Goal: Check status: Check status

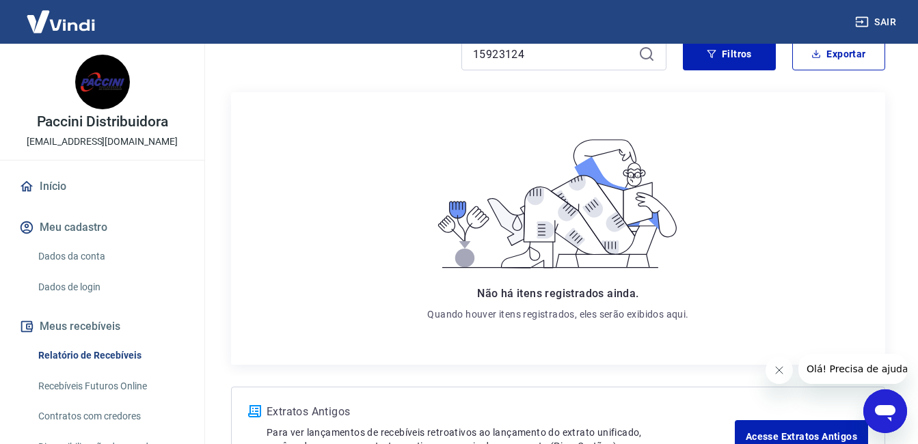
scroll to position [98, 0]
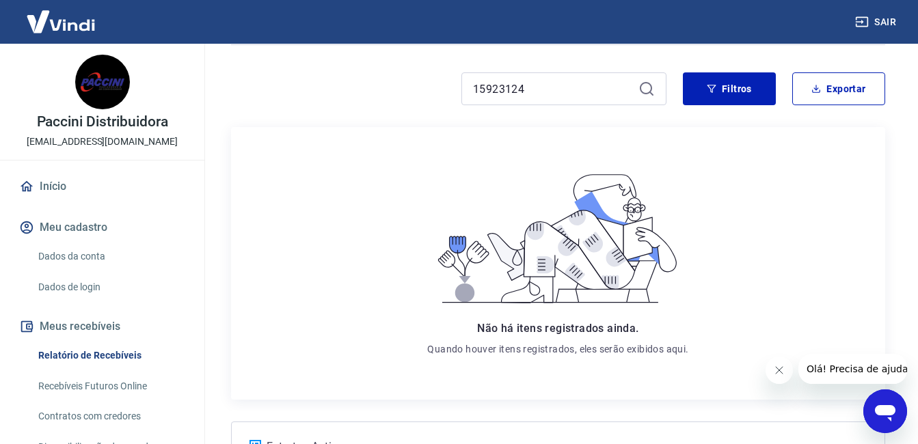
click at [781, 370] on icon "Fechar mensagem da empresa" at bounding box center [778, 370] width 11 height 11
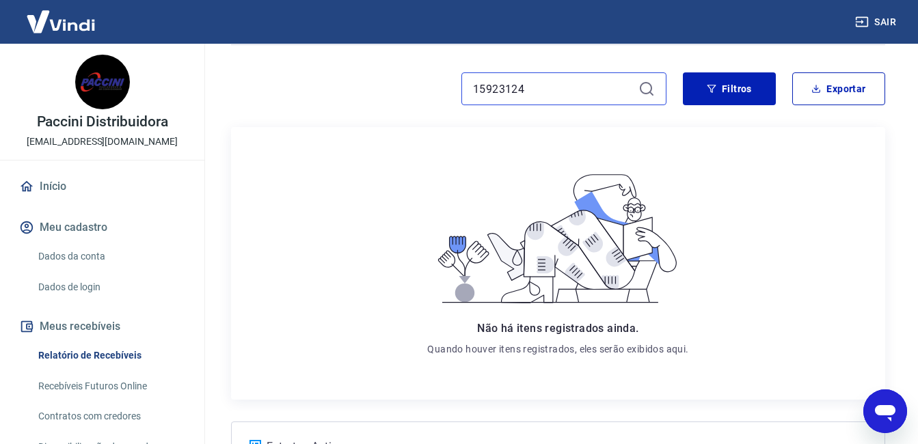
click at [569, 92] on input "15923124" at bounding box center [553, 89] width 160 height 21
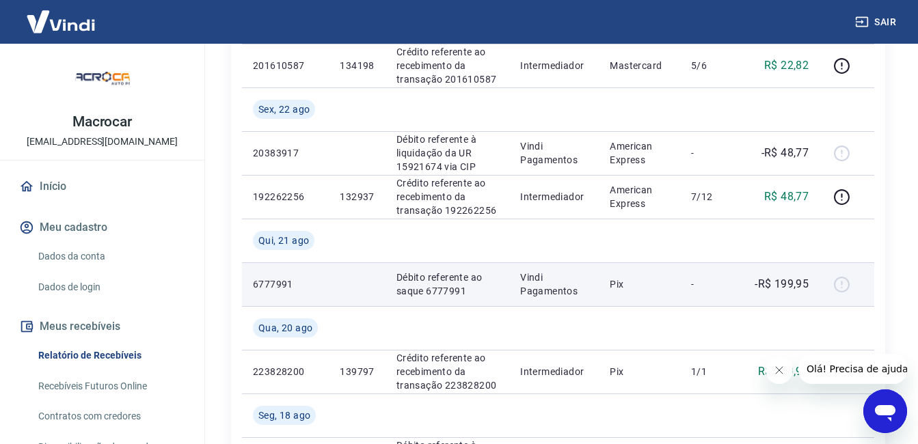
scroll to position [478, 0]
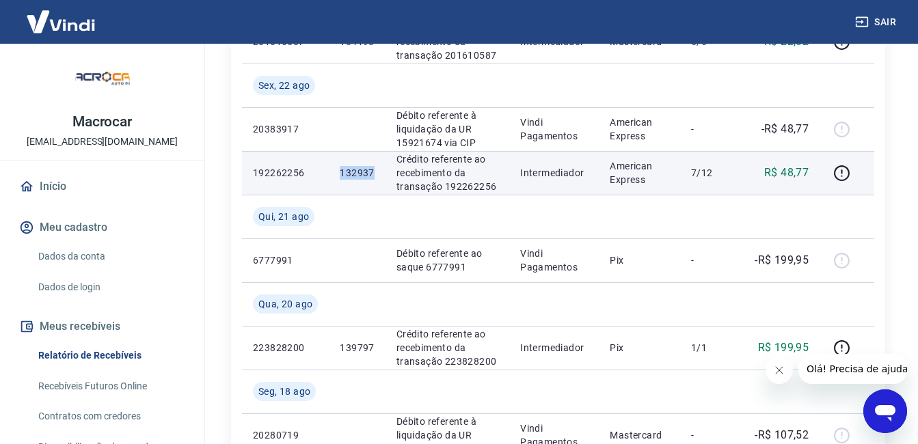
drag, startPoint x: 342, startPoint y: 174, endPoint x: 373, endPoint y: 173, distance: 30.8
click at [373, 173] on p "132937" at bounding box center [357, 173] width 34 height 14
copy p "132937"
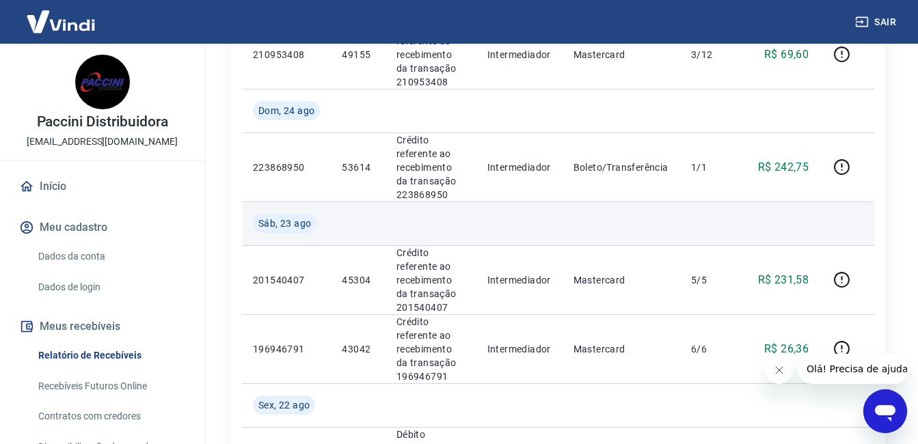
scroll to position [1572, 0]
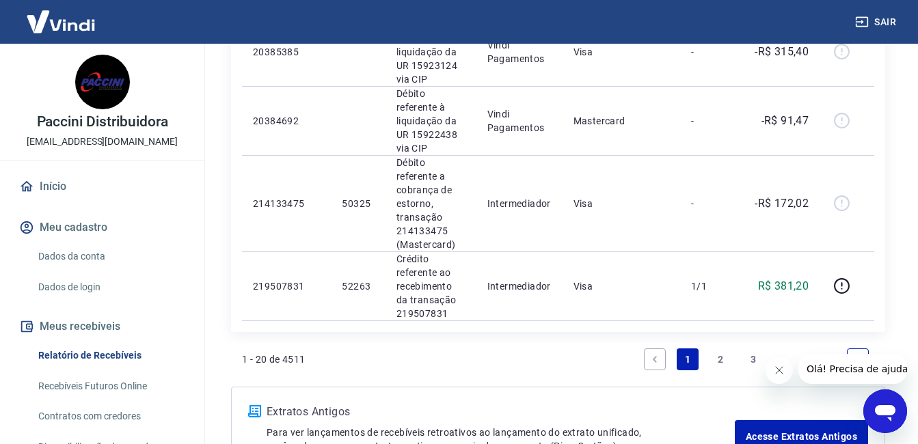
click at [722, 349] on link "2" at bounding box center [720, 360] width 22 height 22
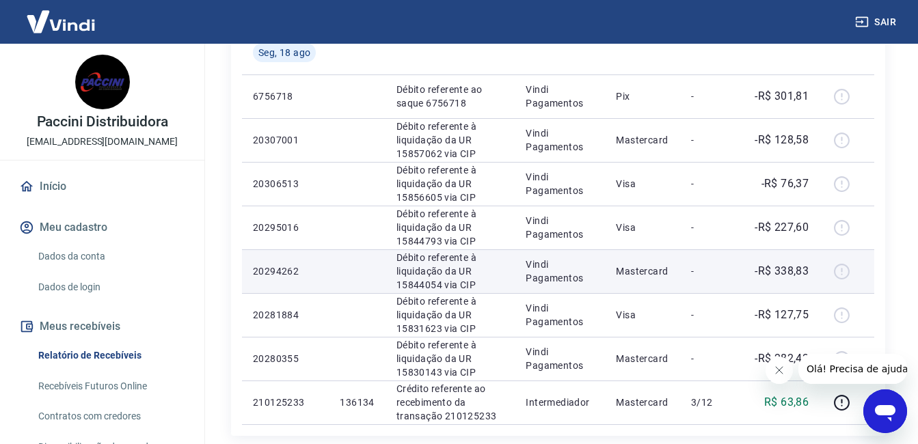
scroll to position [1154, 0]
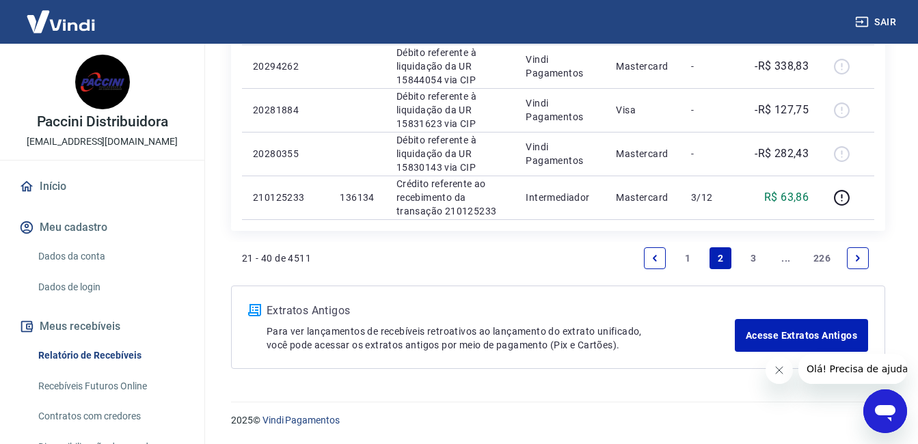
click at [685, 254] on link "1" at bounding box center [688, 258] width 22 height 22
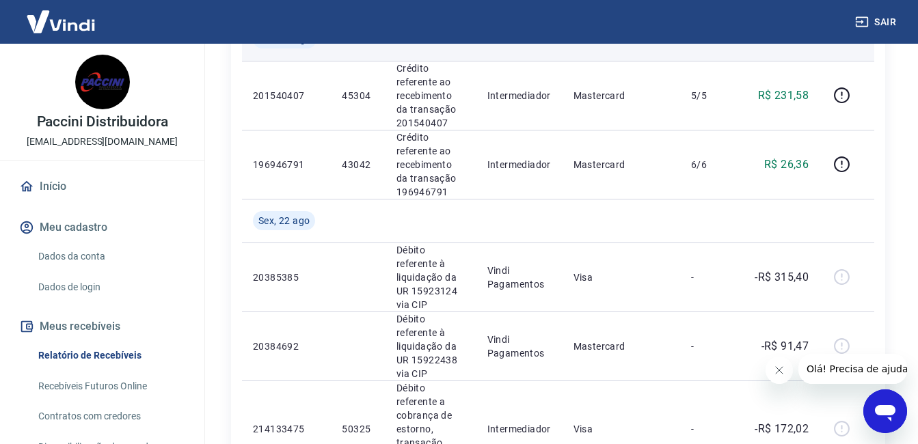
scroll to position [1367, 0]
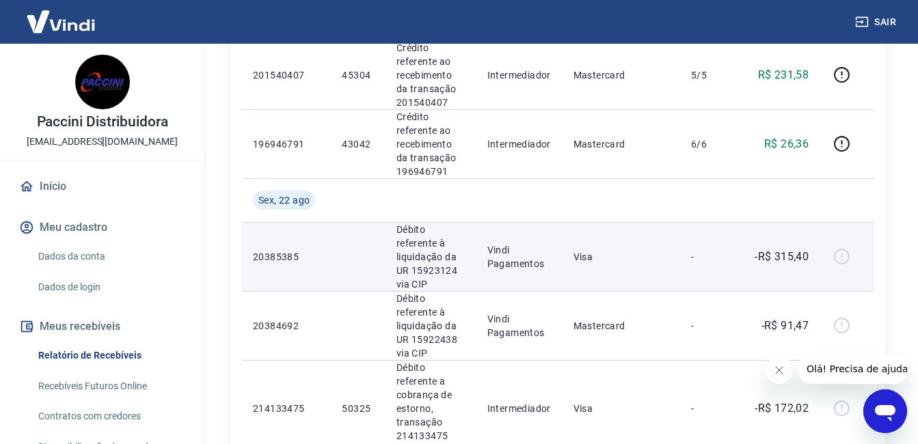
click at [843, 246] on div at bounding box center [846, 257] width 33 height 22
drag, startPoint x: 254, startPoint y: 248, endPoint x: 298, endPoint y: 246, distance: 44.5
click at [301, 250] on p "20385385" at bounding box center [286, 257] width 67 height 14
copy p "20385385"
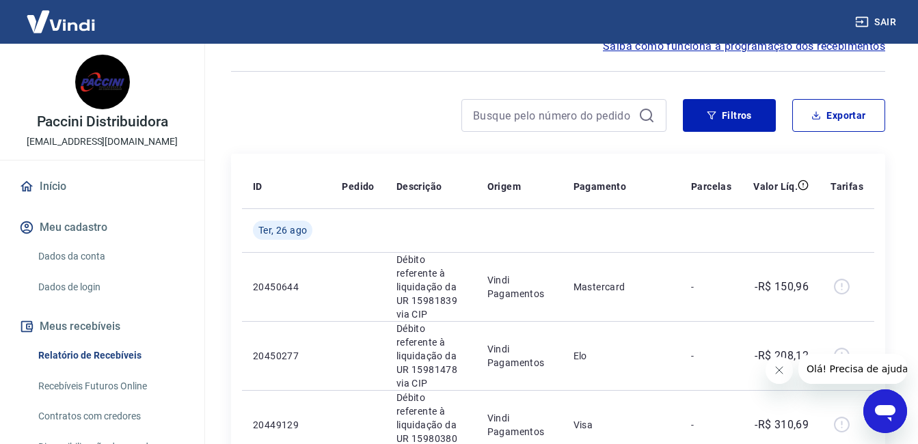
scroll to position [0, 0]
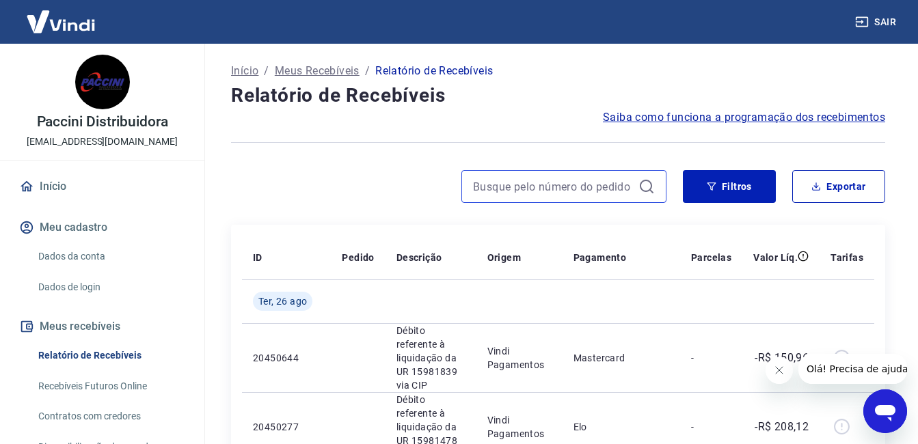
click at [539, 186] on input at bounding box center [553, 186] width 160 height 21
paste input "20385385"
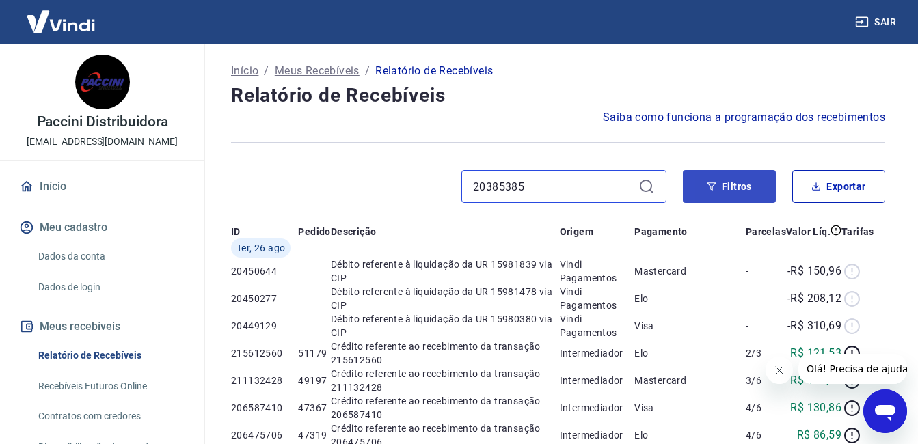
type input "20385385"
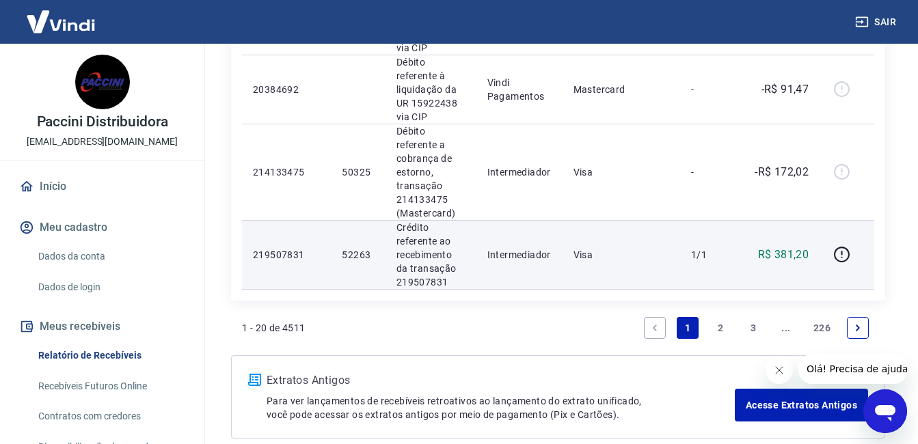
scroll to position [1605, 0]
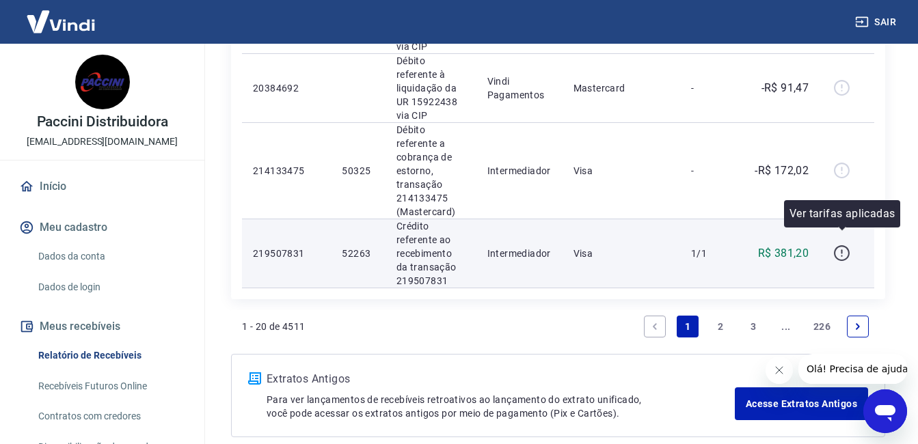
click at [843, 245] on icon "button" at bounding box center [841, 253] width 17 height 17
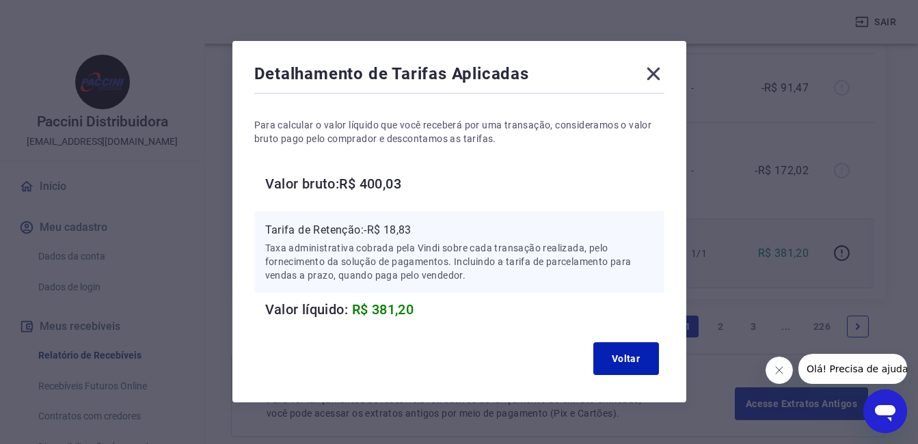
scroll to position [49, 0]
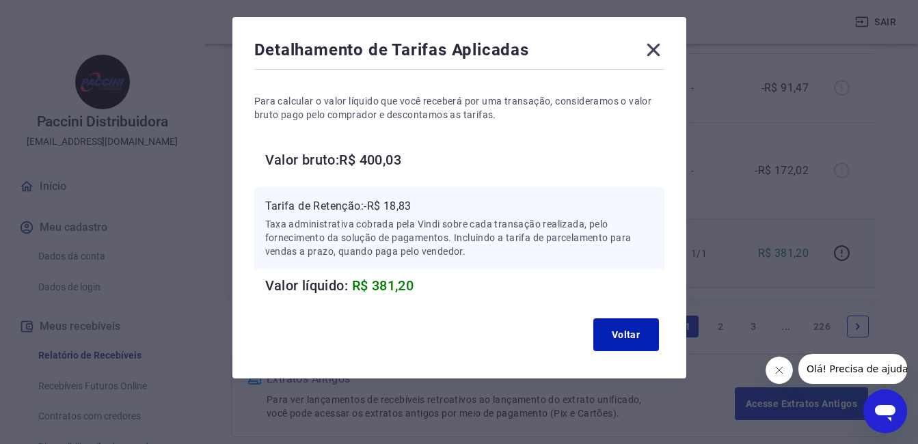
click at [652, 49] on icon at bounding box center [653, 50] width 13 height 13
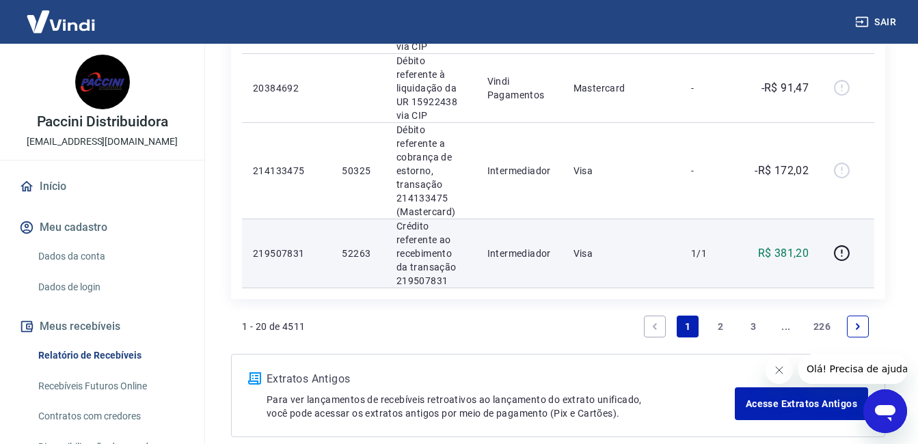
scroll to position [1662, 0]
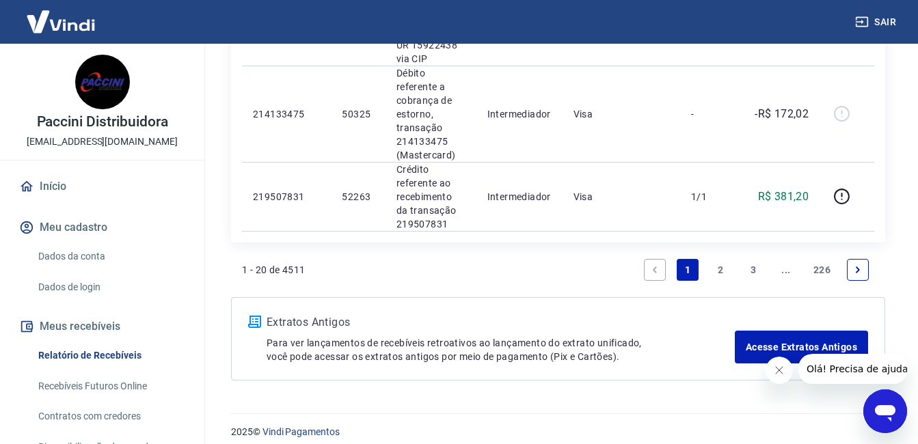
click at [723, 259] on link "2" at bounding box center [720, 270] width 22 height 22
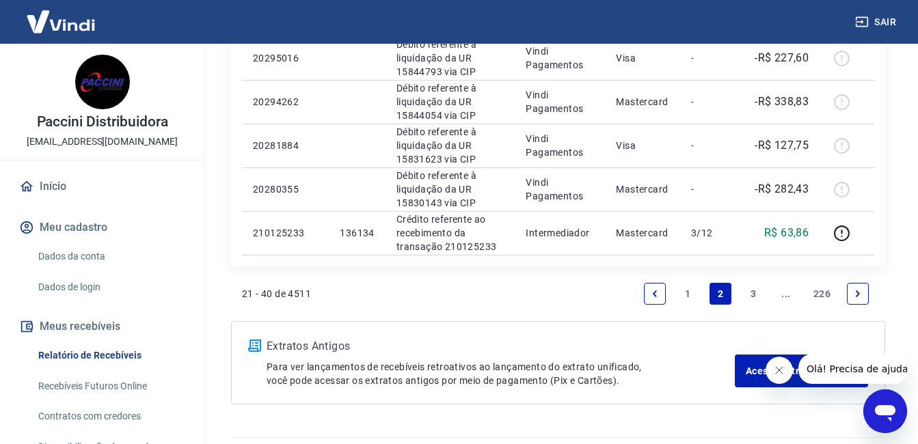
scroll to position [1154, 0]
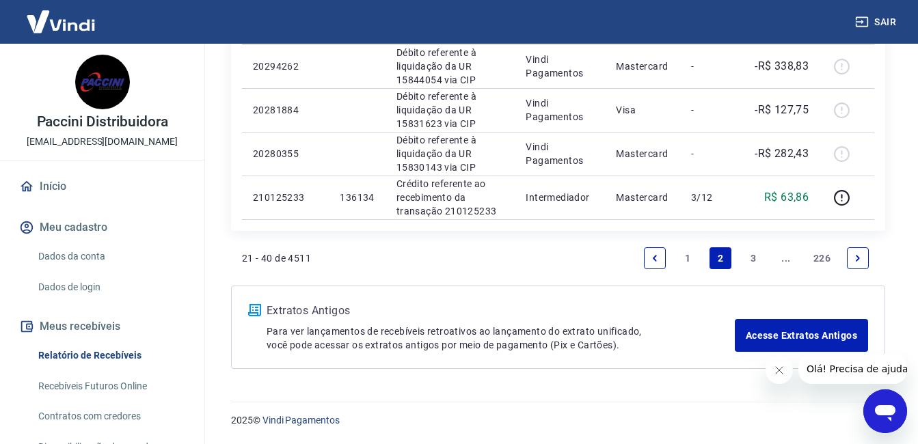
click at [692, 258] on link "1" at bounding box center [688, 258] width 22 height 22
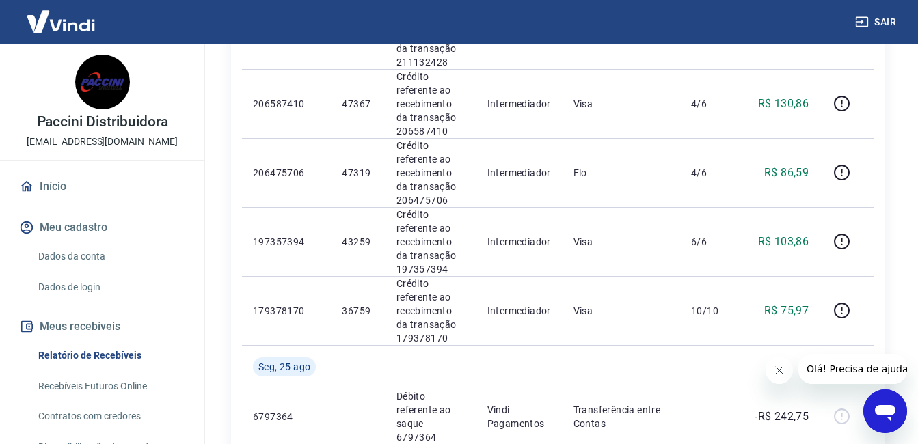
scroll to position [603, 0]
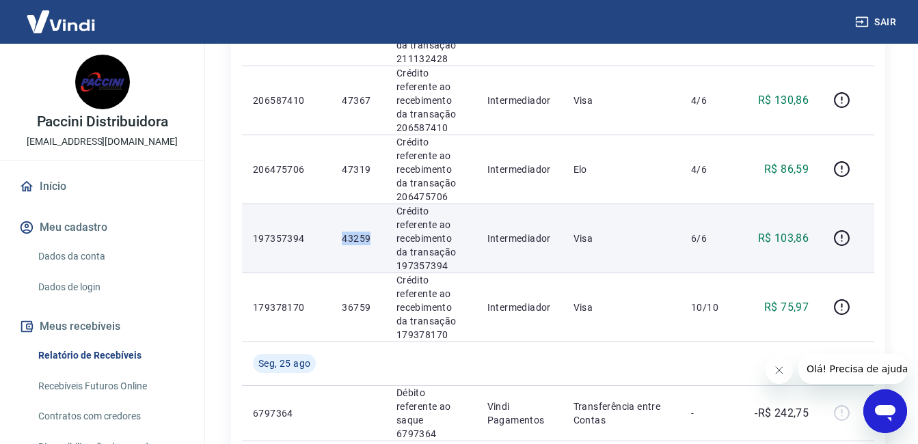
drag, startPoint x: 344, startPoint y: 239, endPoint x: 371, endPoint y: 244, distance: 27.1
click at [373, 245] on p "43259" at bounding box center [358, 239] width 32 height 14
drag, startPoint x: 371, startPoint y: 244, endPoint x: 361, endPoint y: 240, distance: 11.0
copy p "43259"
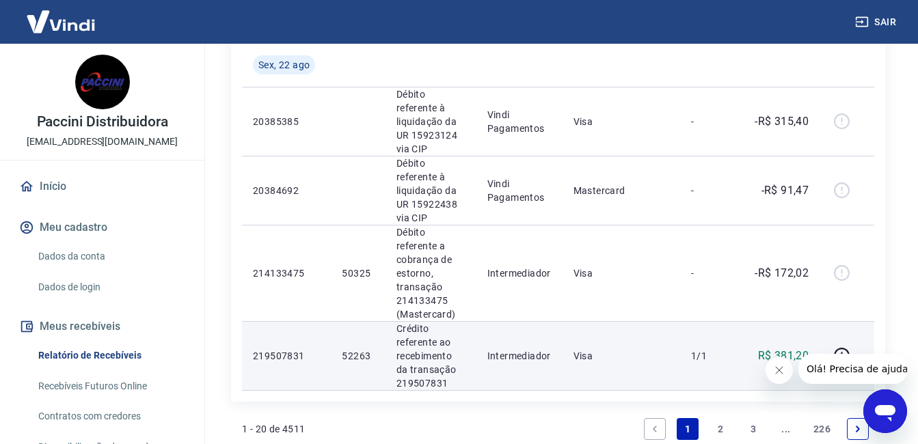
scroll to position [1571, 0]
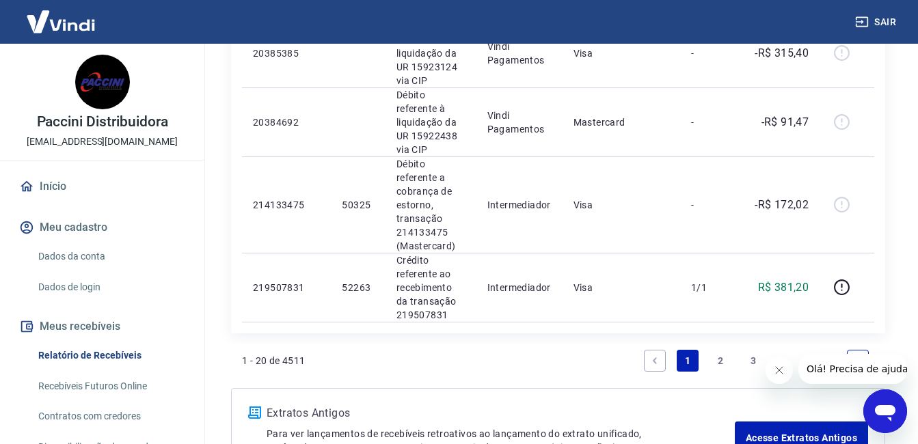
click at [718, 350] on link "2" at bounding box center [720, 361] width 22 height 22
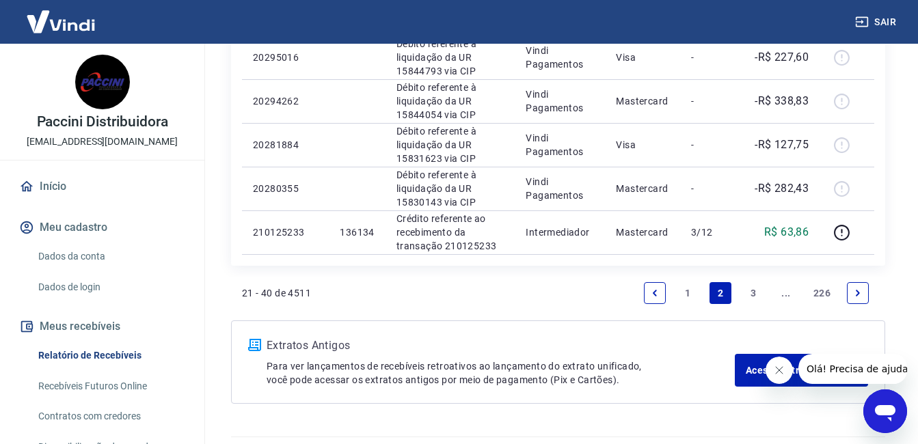
scroll to position [1154, 0]
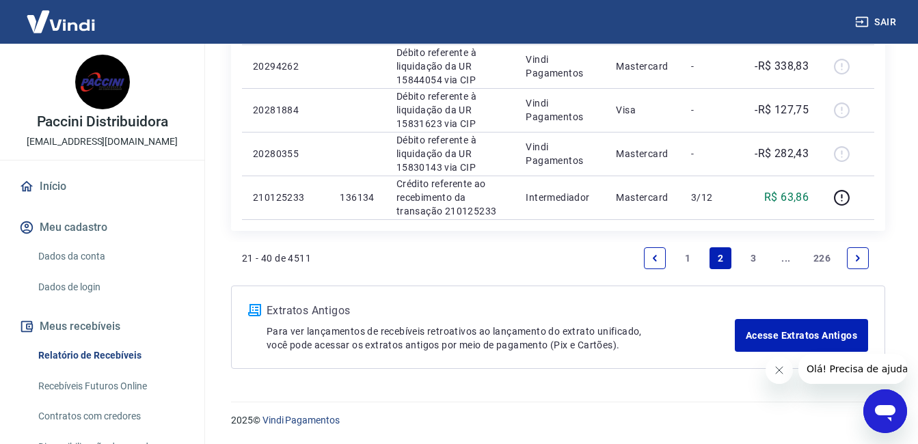
click at [682, 255] on link "1" at bounding box center [688, 258] width 22 height 22
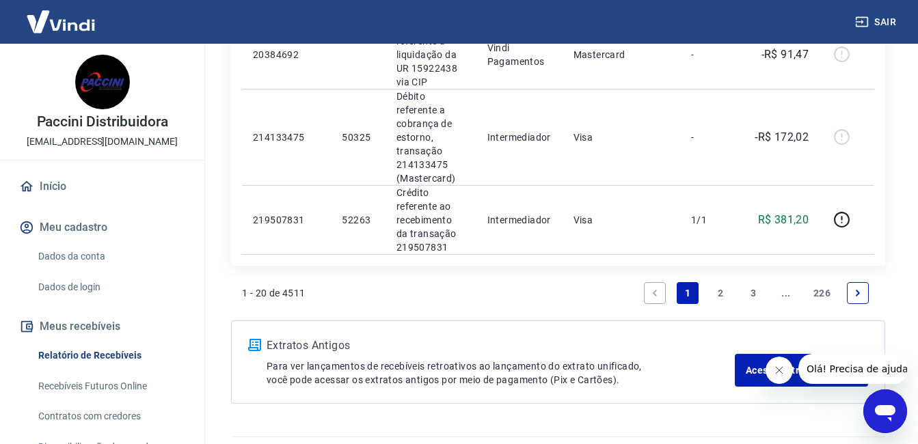
scroll to position [1649, 0]
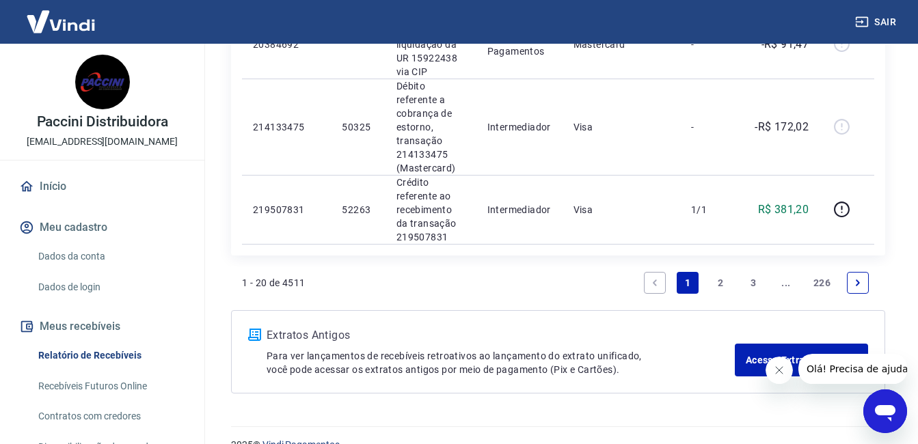
click at [720, 272] on link "2" at bounding box center [720, 283] width 22 height 22
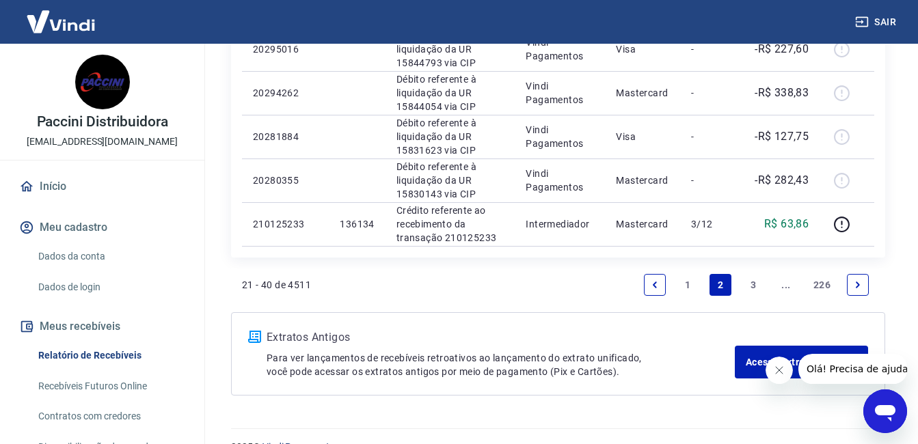
scroll to position [1130, 0]
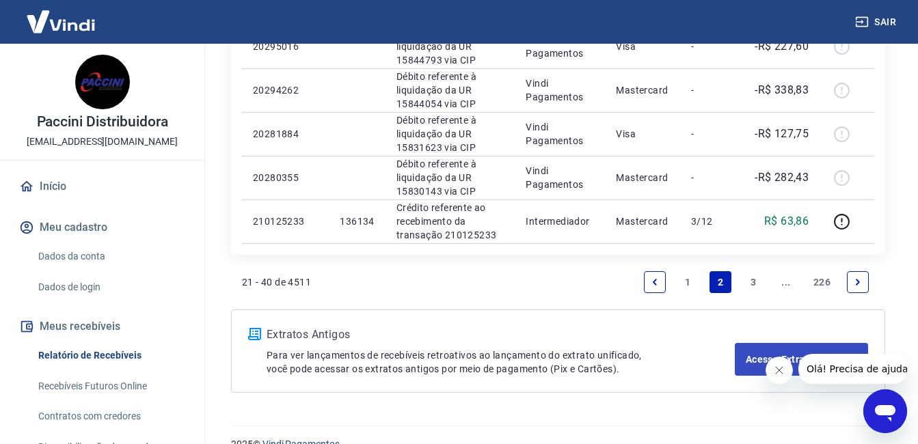
click at [753, 280] on link "3" at bounding box center [753, 282] width 22 height 22
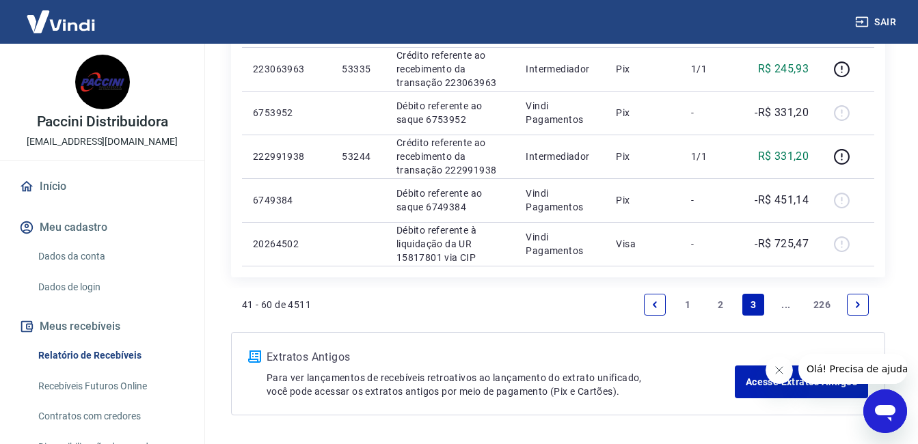
scroll to position [1110, 0]
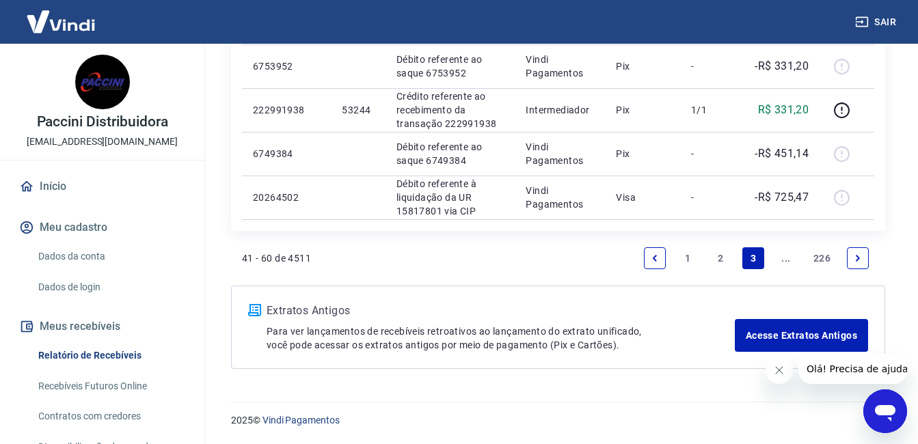
click at [692, 256] on link "1" at bounding box center [688, 258] width 22 height 22
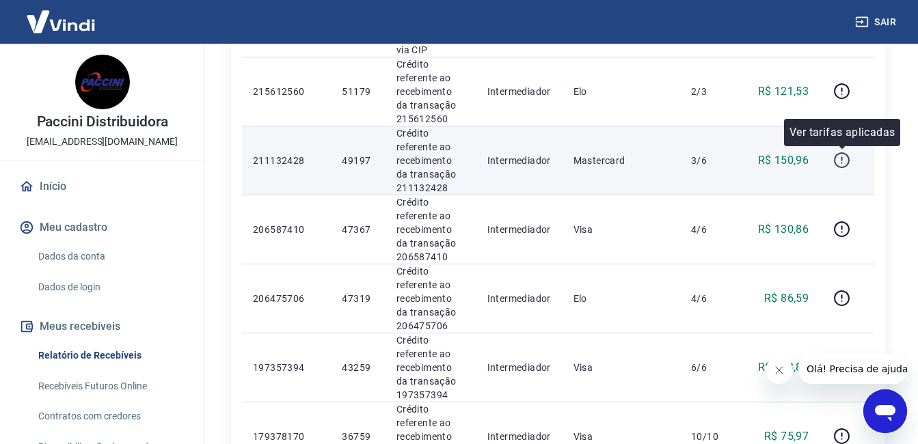
scroll to position [478, 0]
